Goal: Information Seeking & Learning: Learn about a topic

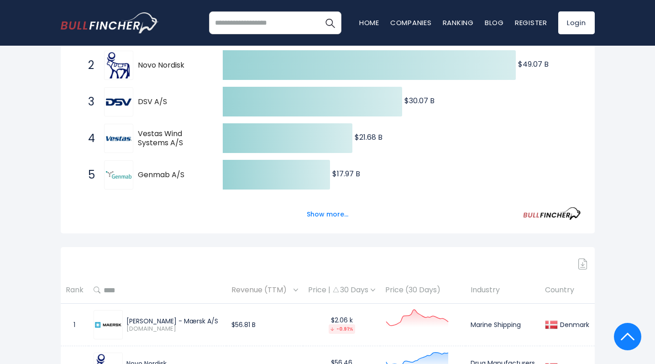
scroll to position [225, 0]
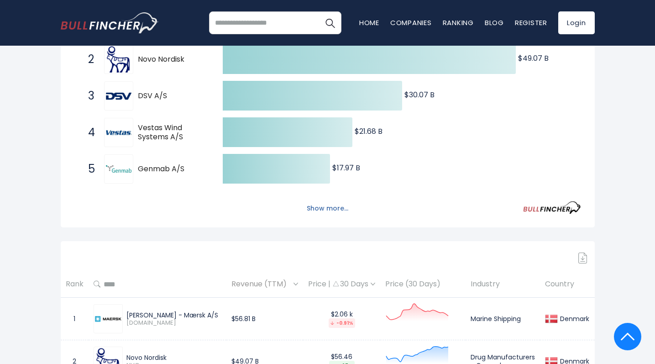
click at [324, 205] on button "Show more..." at bounding box center [327, 208] width 52 height 15
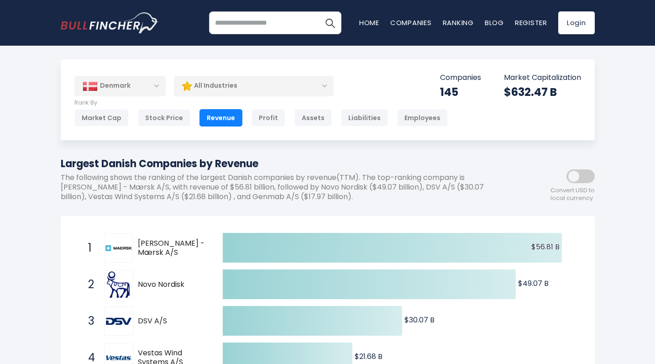
scroll to position [0, 0]
click at [157, 85] on div "Denmark" at bounding box center [119, 86] width 91 height 20
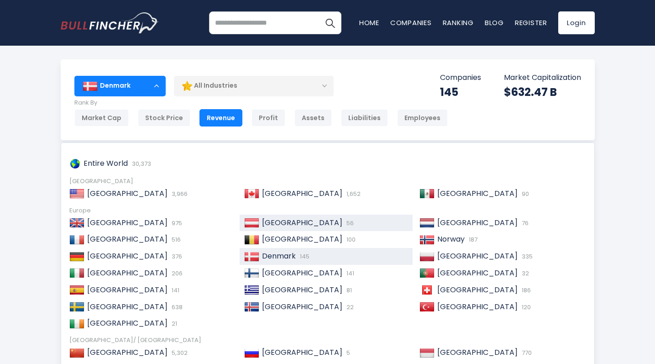
click at [258, 222] on img at bounding box center [251, 222] width 15 height 9
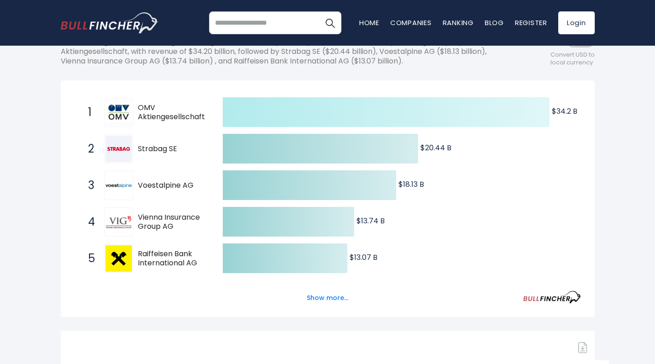
scroll to position [139, 0]
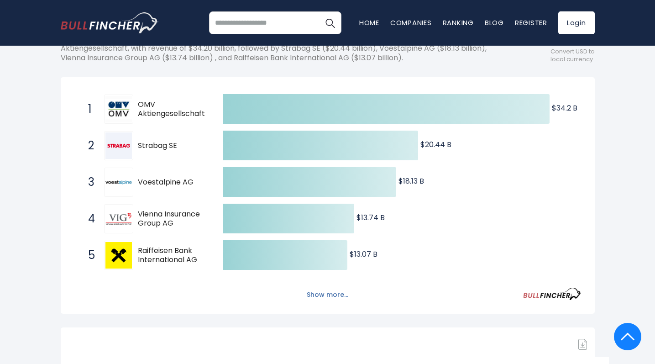
click at [337, 296] on button "Show more..." at bounding box center [327, 294] width 52 height 15
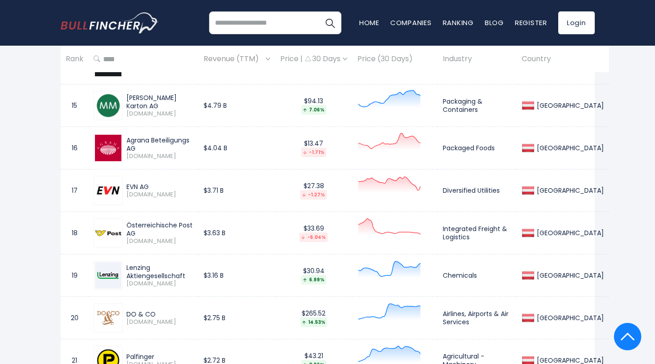
scroll to position [1211, 0]
click at [413, 100] on icon at bounding box center [389, 99] width 64 height 18
click at [174, 102] on div "Mayr-Melnhof Karton AG" at bounding box center [159, 102] width 67 height 16
click at [246, 104] on td "$4.79 B" at bounding box center [237, 106] width 77 height 42
click at [275, 104] on td "$4.79 B" at bounding box center [237, 106] width 77 height 42
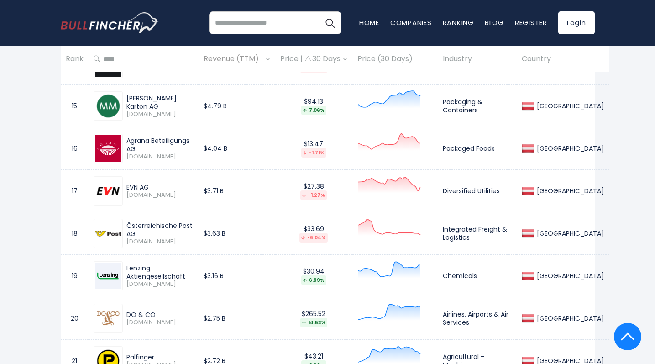
click at [326, 105] on div "7.06%" at bounding box center [313, 110] width 25 height 10
click at [396, 98] on icon at bounding box center [389, 99] width 64 height 18
click at [420, 98] on icon at bounding box center [389, 99] width 62 height 17
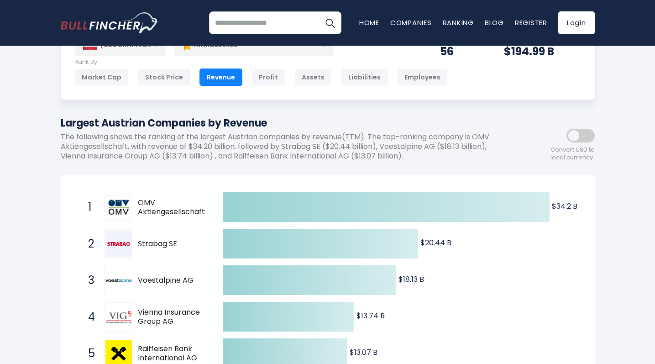
scroll to position [37, 0]
